Goal: Use online tool/utility

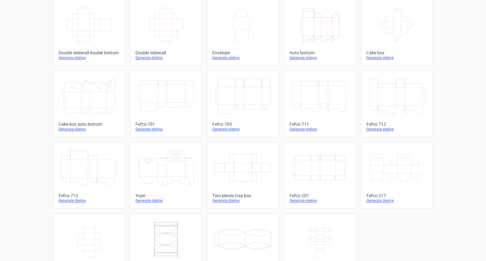
scroll to position [133, 0]
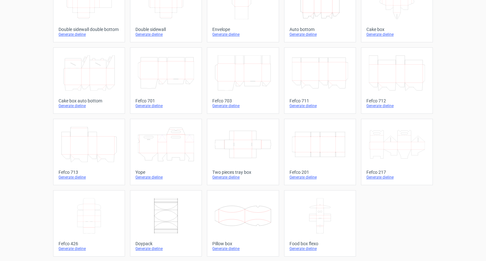
click at [329, 155] on icon "Width Depth Height" at bounding box center [320, 144] width 56 height 35
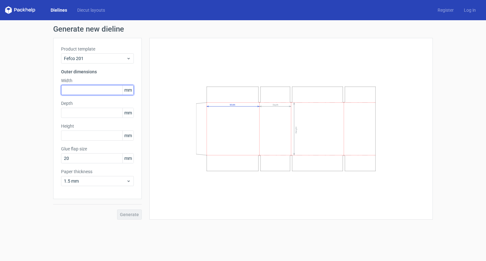
click at [89, 88] on input "text" at bounding box center [97, 90] width 73 height 10
click at [21, 11] on icon at bounding box center [20, 10] width 30 height 8
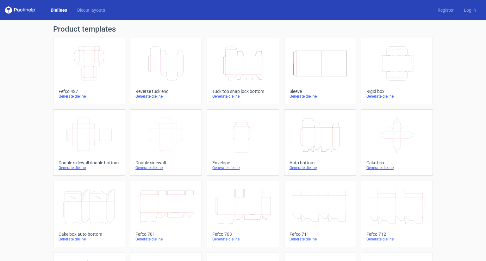
click at [459, 122] on div "Product templates Width Depth Height Fefco 427 Generate dieline Height Depth Wi…" at bounding box center [243, 207] width 486 height 375
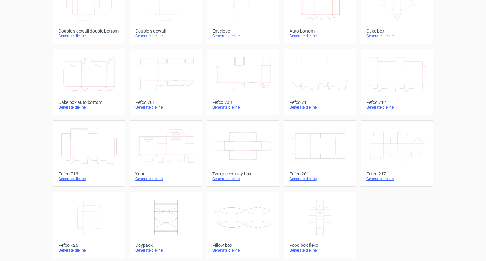
scroll to position [133, 0]
